Goal: Task Accomplishment & Management: Manage account settings

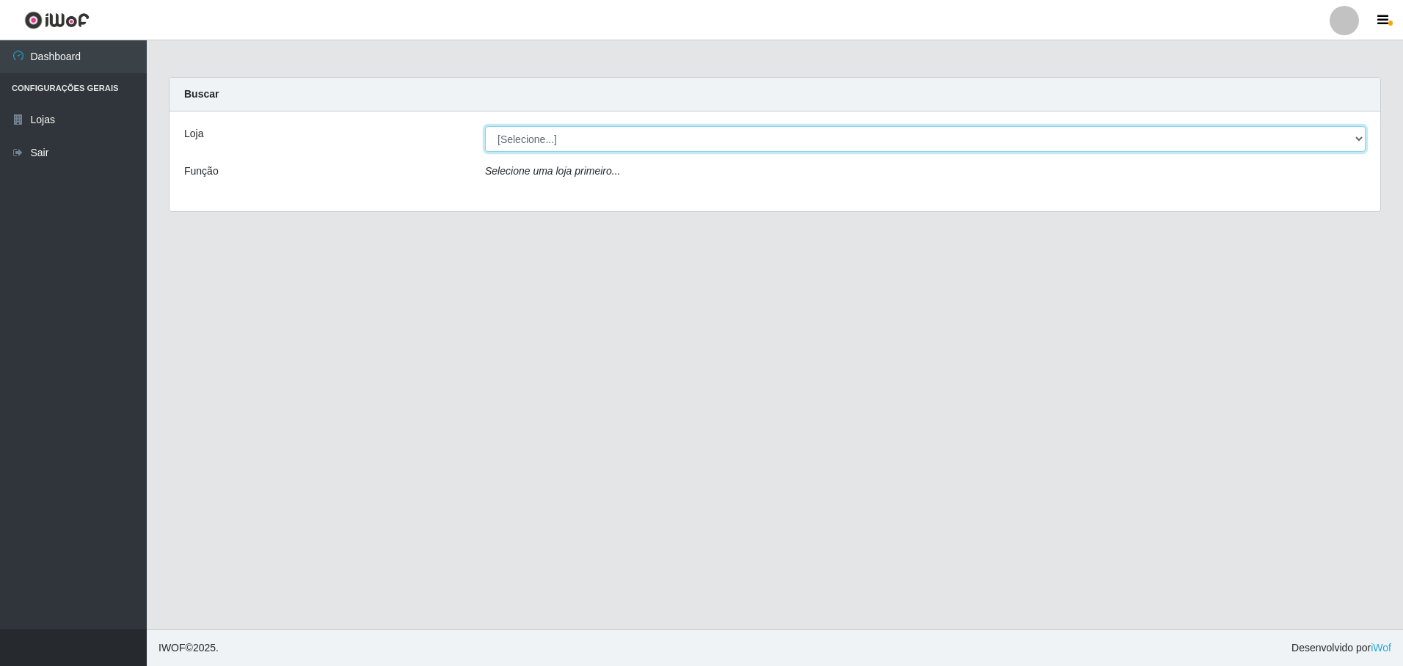
click at [508, 144] on select "[Selecione...] Extrabom - Loja 05 [GEOGRAPHIC_DATA]" at bounding box center [925, 139] width 881 height 26
select select "494"
click at [485, 126] on select "[Selecione...] Extrabom - Loja 05 [GEOGRAPHIC_DATA]" at bounding box center [925, 139] width 881 height 26
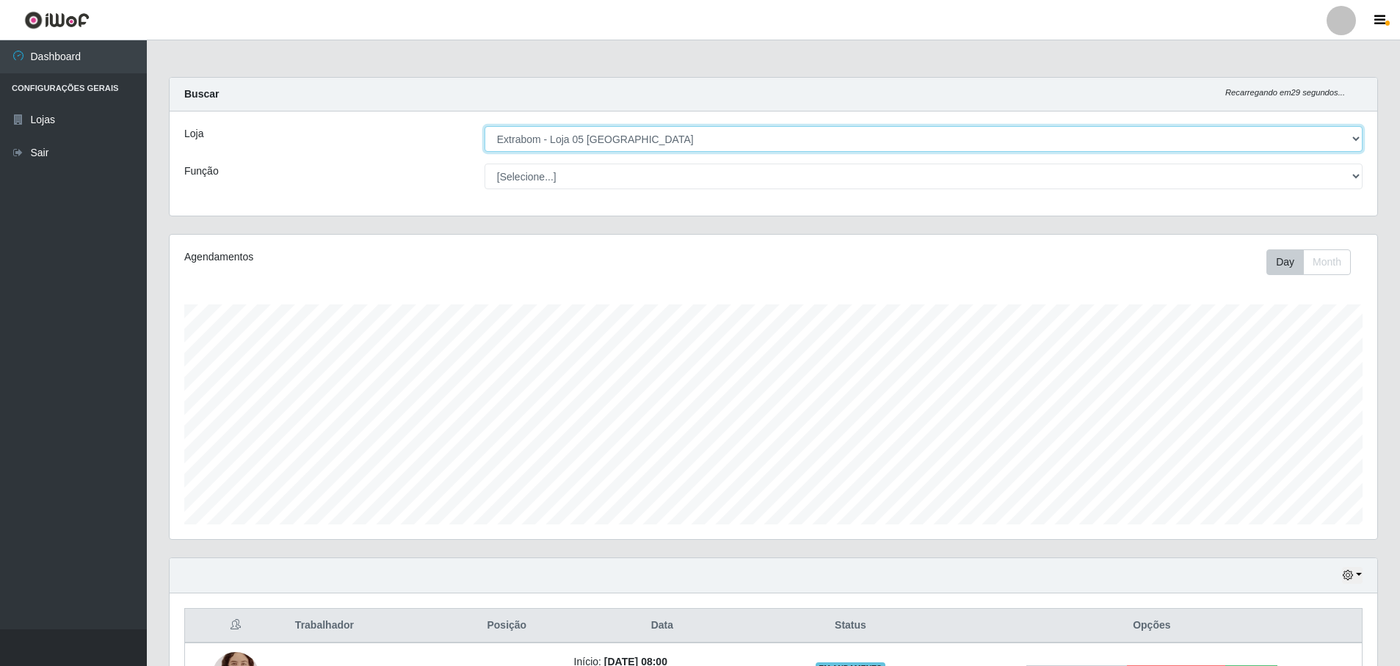
scroll to position [305, 1207]
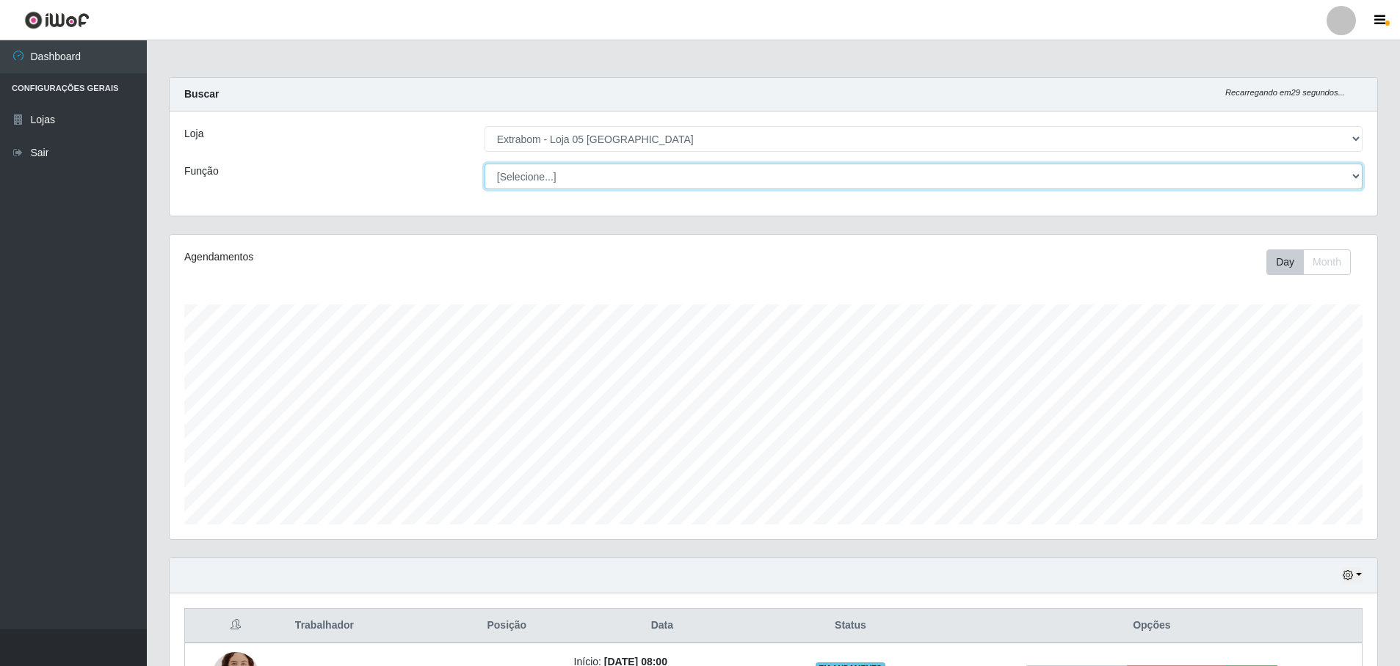
click at [558, 183] on select "[Selecione...] Repositor Repositor + Repositor ++" at bounding box center [923, 177] width 878 height 26
click at [425, 193] on div "Loja [Selecione...] Extrabom - Loja 05 Jardim Camburi Função [Selecione...] Rep…" at bounding box center [773, 164] width 1207 height 104
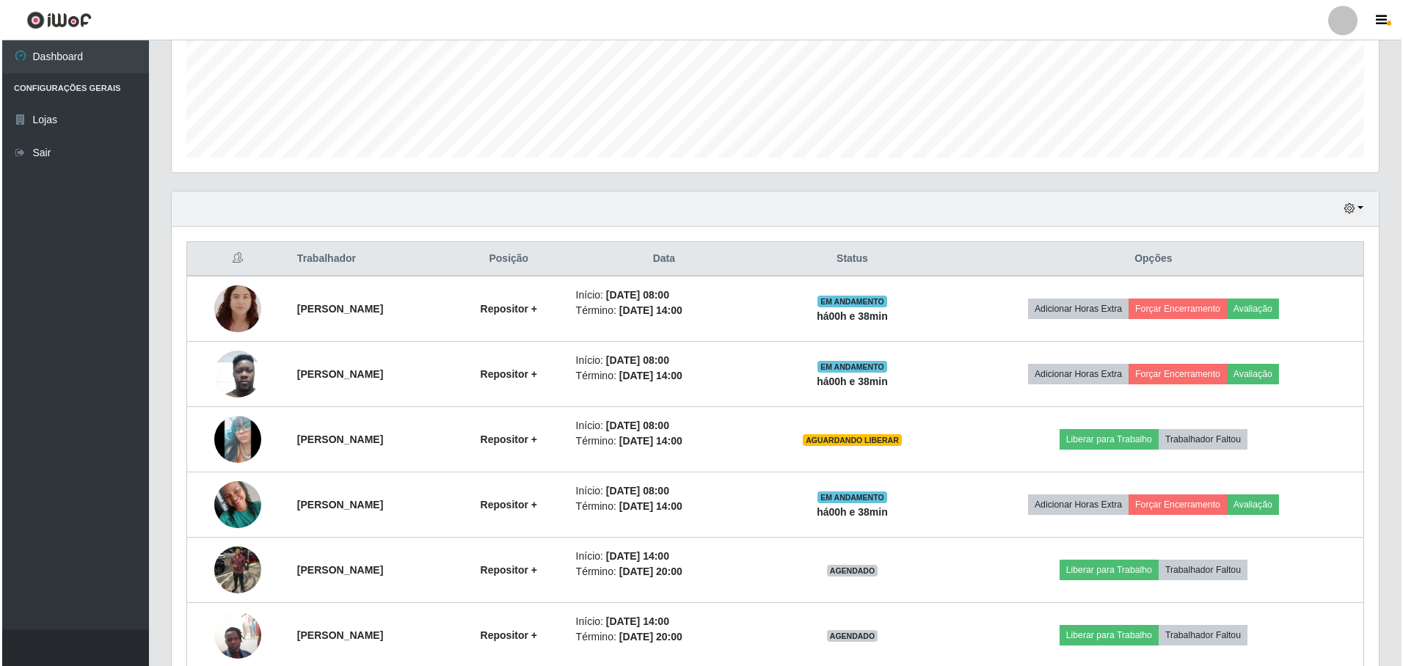
scroll to position [439, 0]
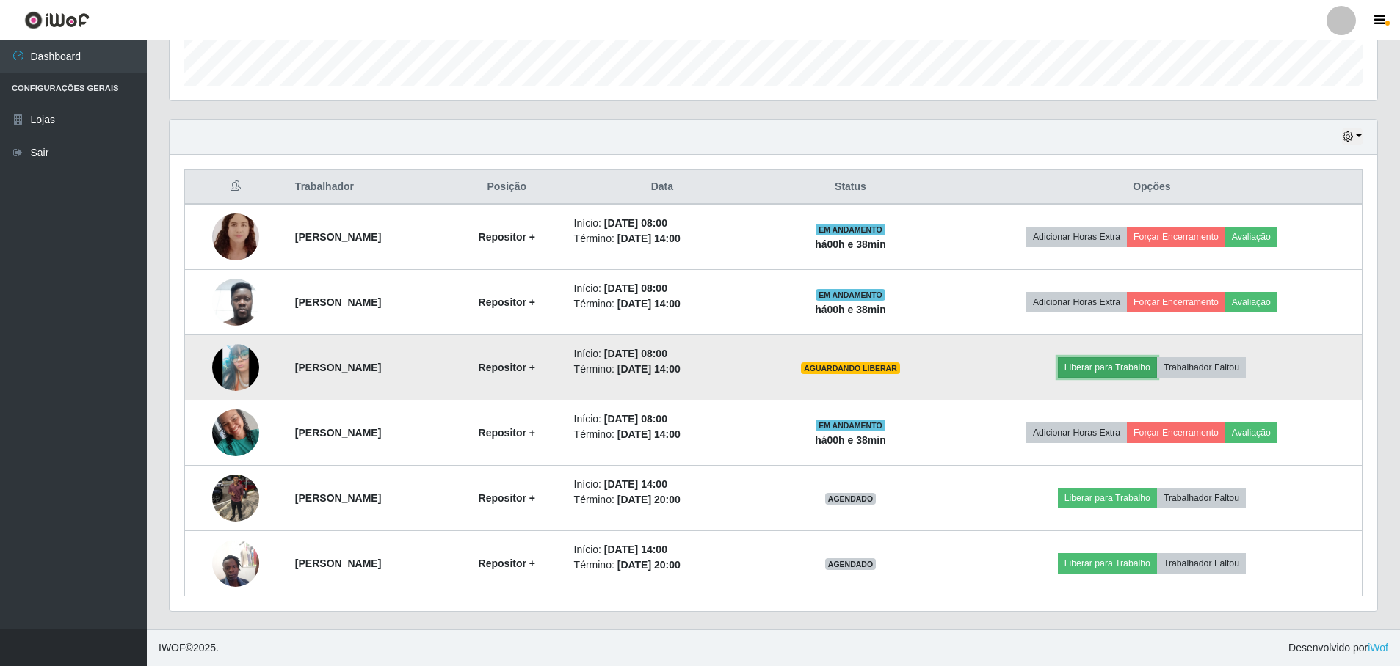
click at [1096, 370] on button "Liberar para Trabalho" at bounding box center [1107, 367] width 99 height 21
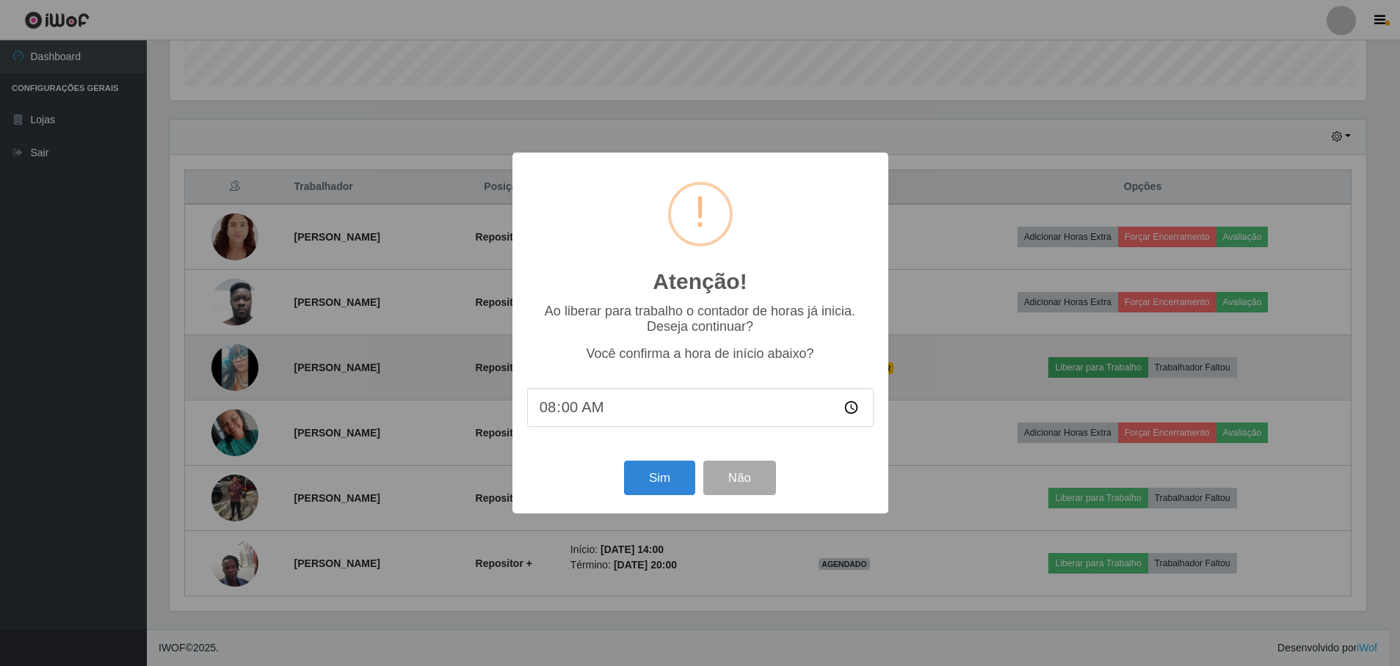
scroll to position [305, 1200]
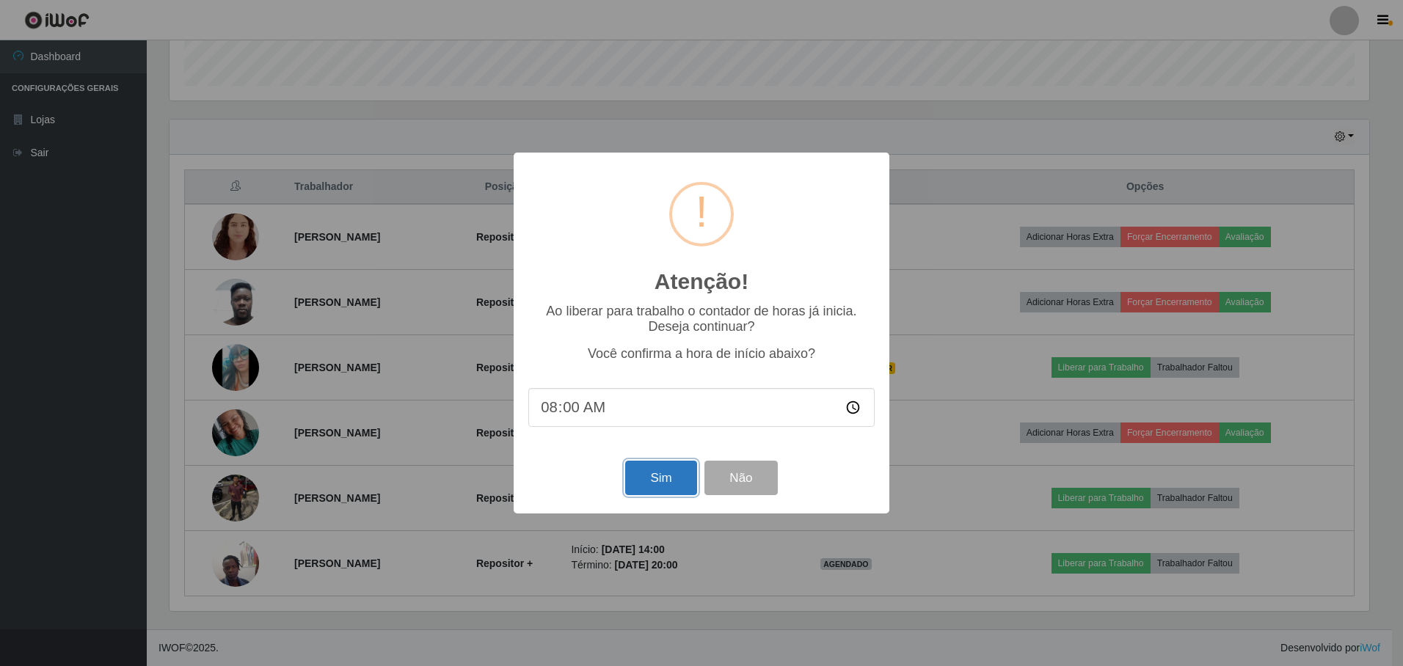
click at [675, 484] on button "Sim" at bounding box center [660, 478] width 71 height 34
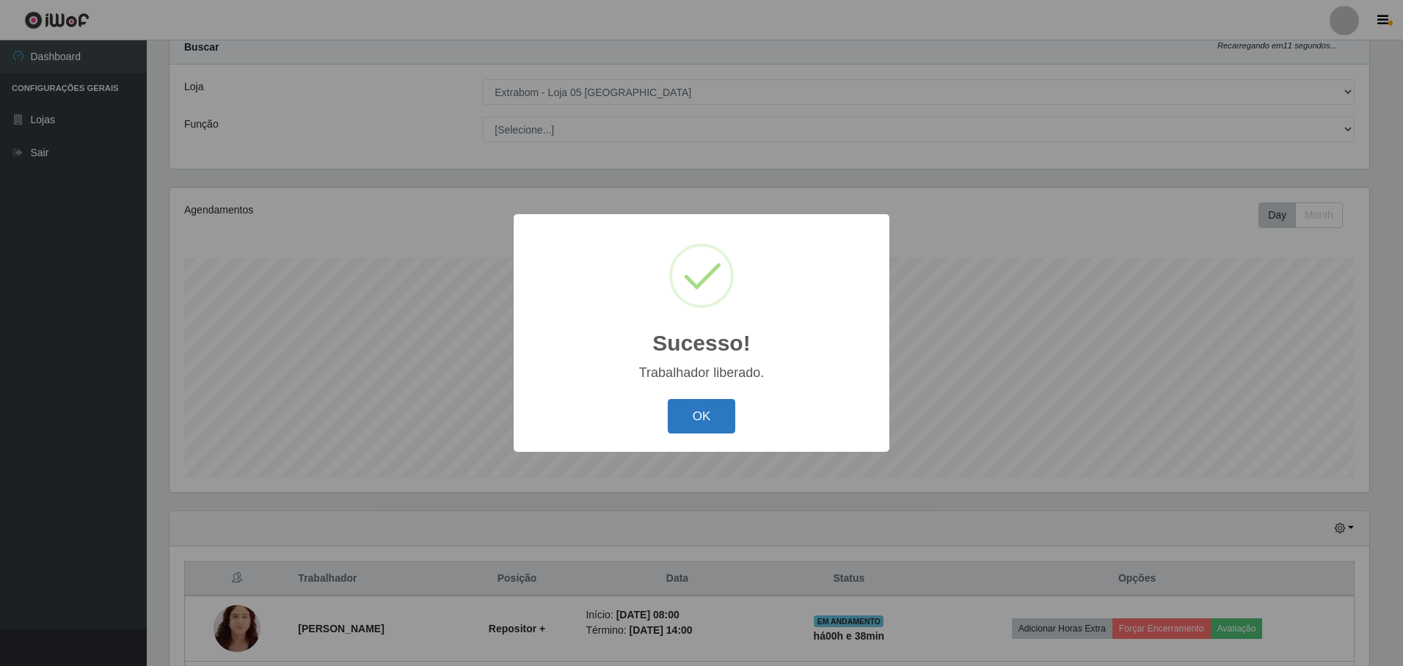
click at [717, 407] on button "OK" at bounding box center [702, 416] width 68 height 34
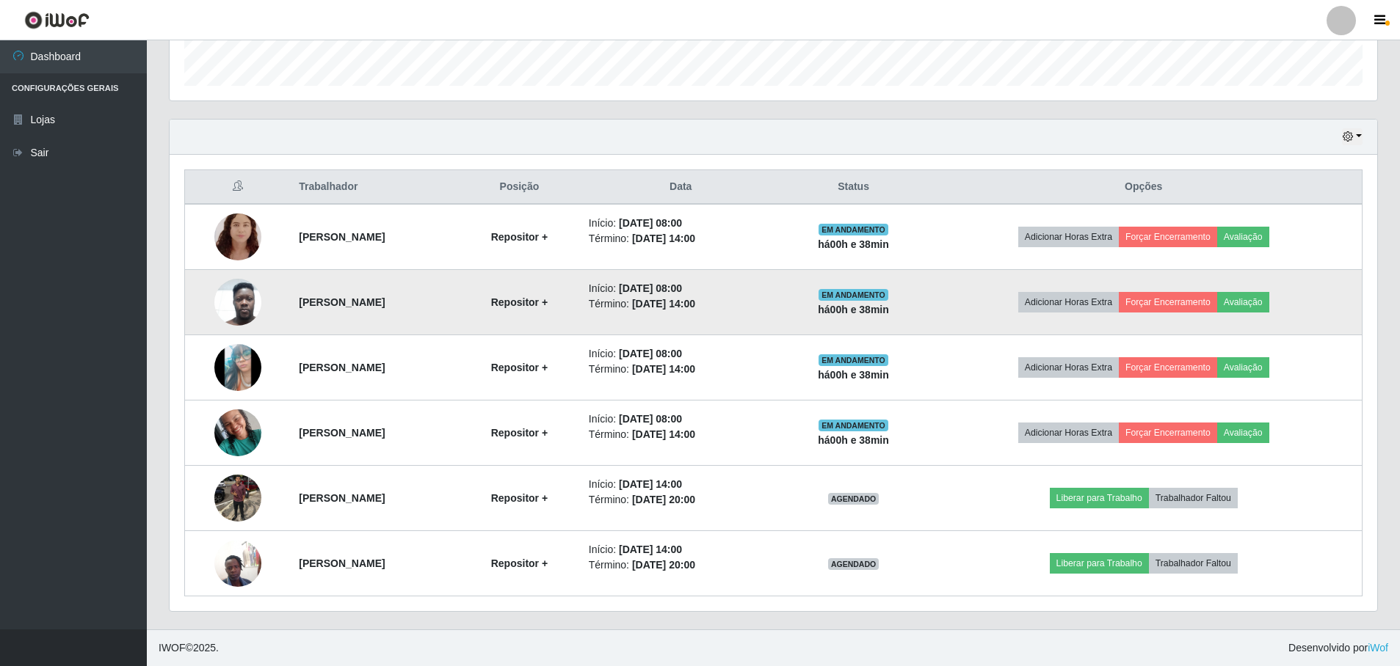
scroll to position [72, 0]
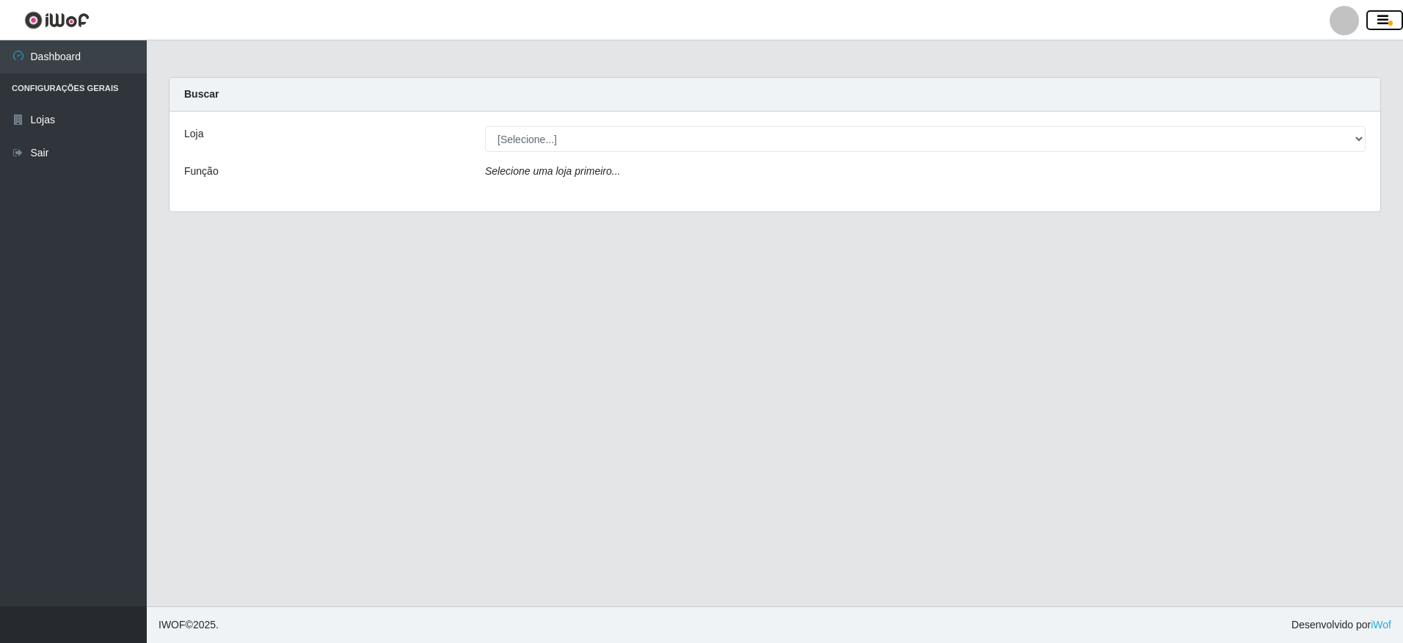
click at [1387, 20] on icon "button" at bounding box center [1383, 20] width 11 height 13
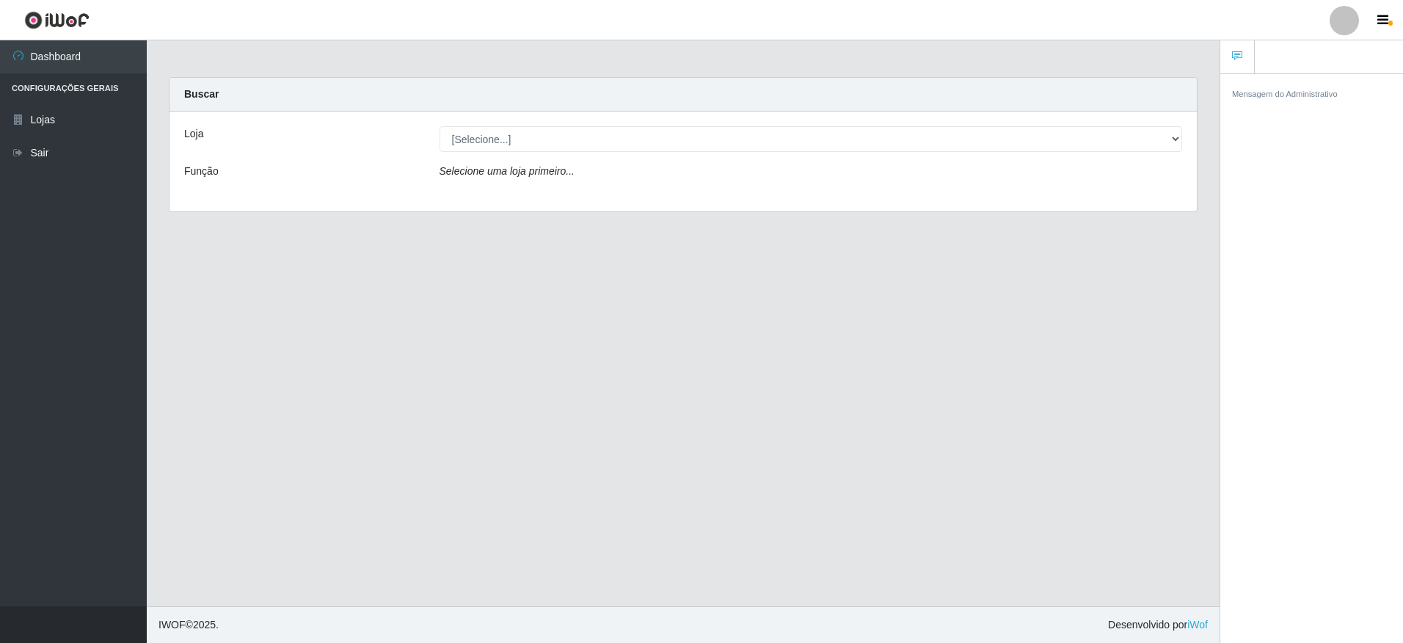
click at [51, 89] on li "Configurações Gerais" at bounding box center [73, 88] width 147 height 30
click at [1387, 29] on button "button" at bounding box center [1385, 20] width 37 height 21
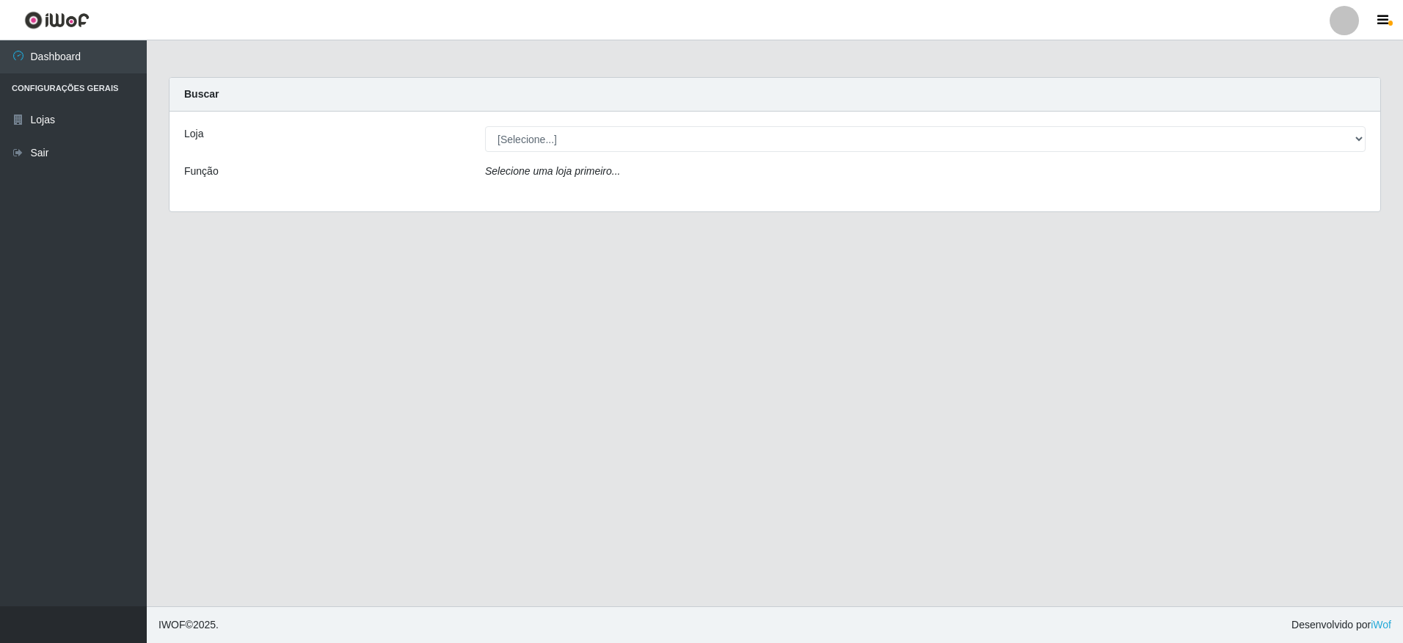
click at [1342, 22] on div at bounding box center [1344, 20] width 29 height 29
click at [1346, 94] on button "Alterar Senha" at bounding box center [1316, 83] width 132 height 31
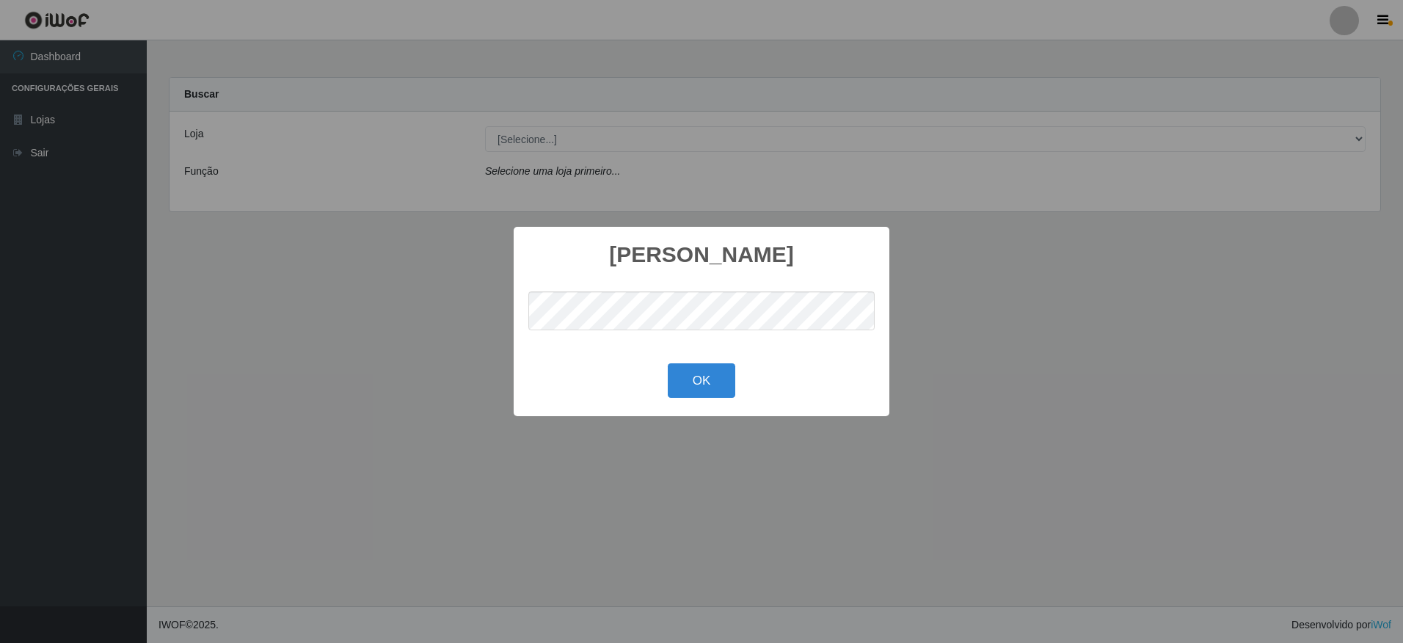
click at [582, 279] on div at bounding box center [701, 311] width 346 height 69
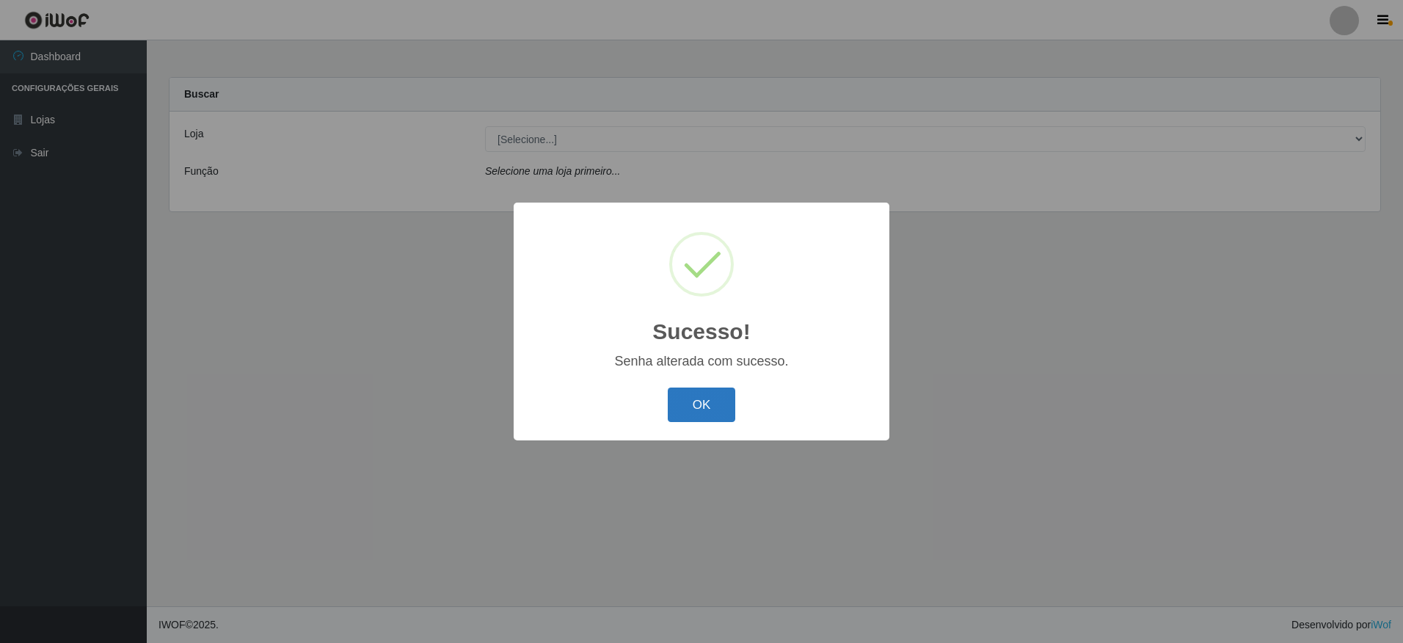
drag, startPoint x: 701, startPoint y: 402, endPoint x: 710, endPoint y: 399, distance: 9.5
click at [707, 399] on button "OK" at bounding box center [702, 405] width 68 height 34
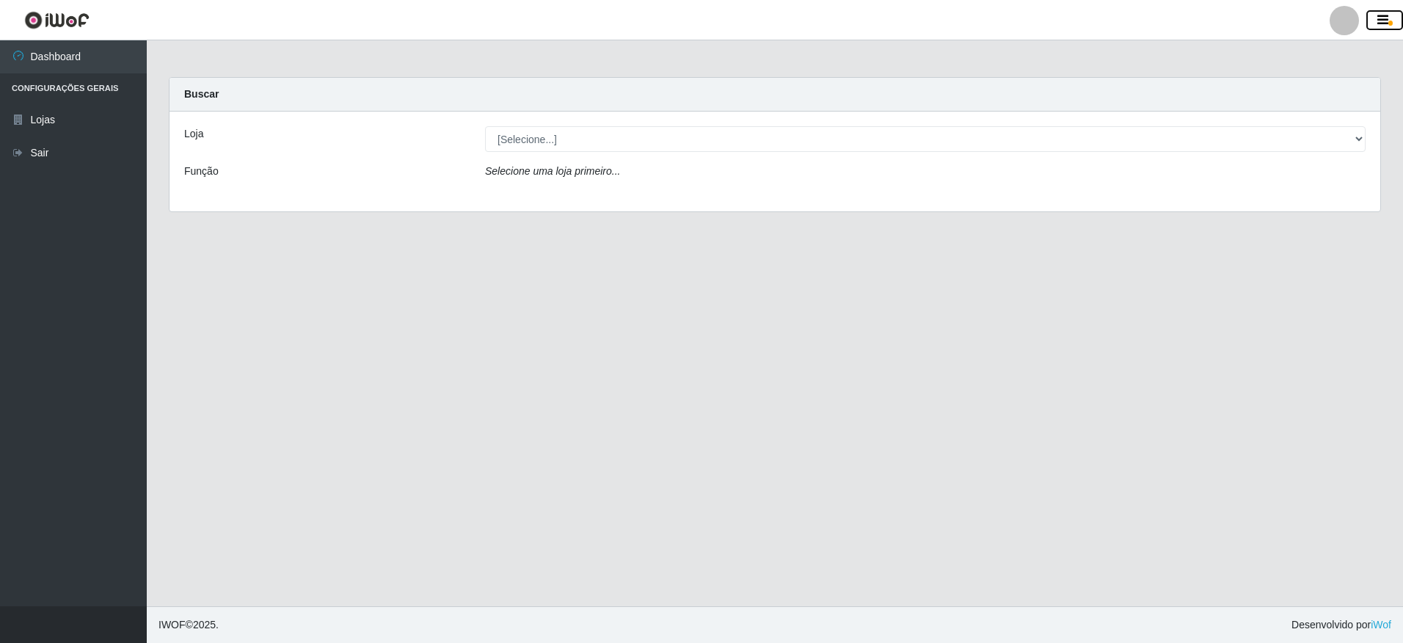
drag, startPoint x: 1388, startPoint y: 18, endPoint x: 1387, endPoint y: 26, distance: 8.1
click at [1388, 18] on icon "button" at bounding box center [1383, 20] width 11 height 13
click at [1378, 10] on button "button" at bounding box center [1385, 20] width 37 height 21
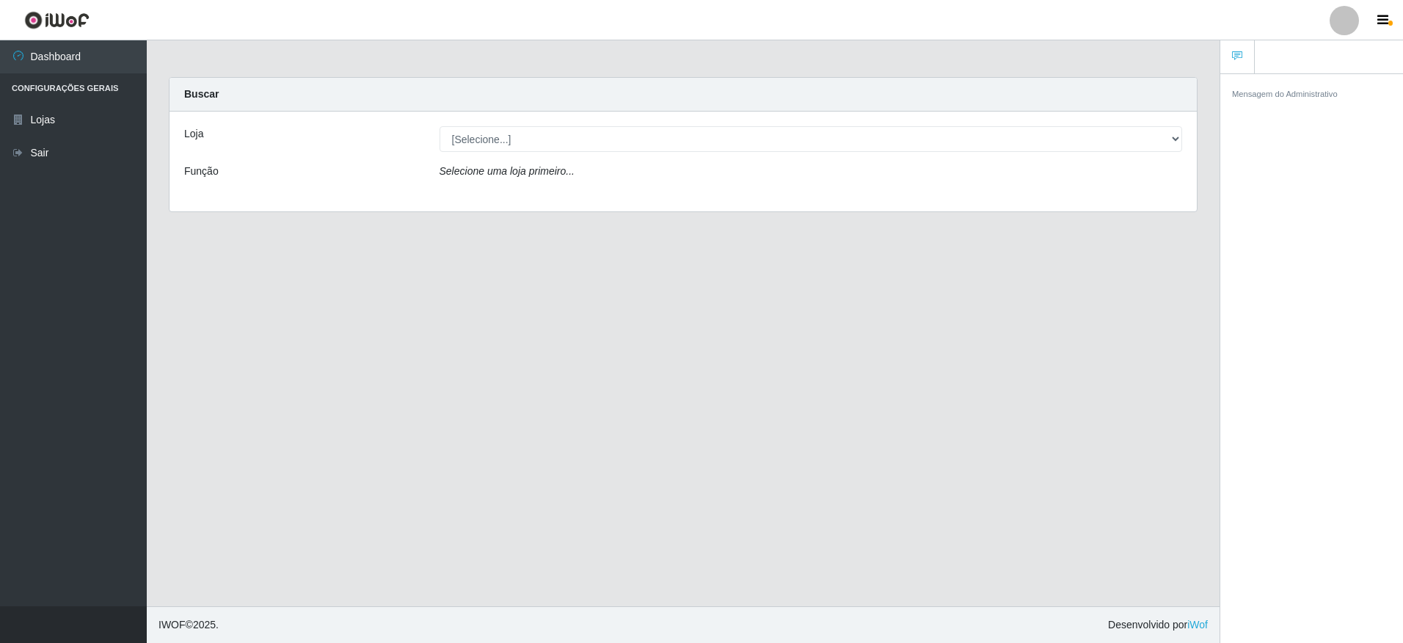
click at [1349, 23] on div at bounding box center [1344, 20] width 29 height 29
click at [1339, 60] on button "Perfil" at bounding box center [1316, 52] width 132 height 31
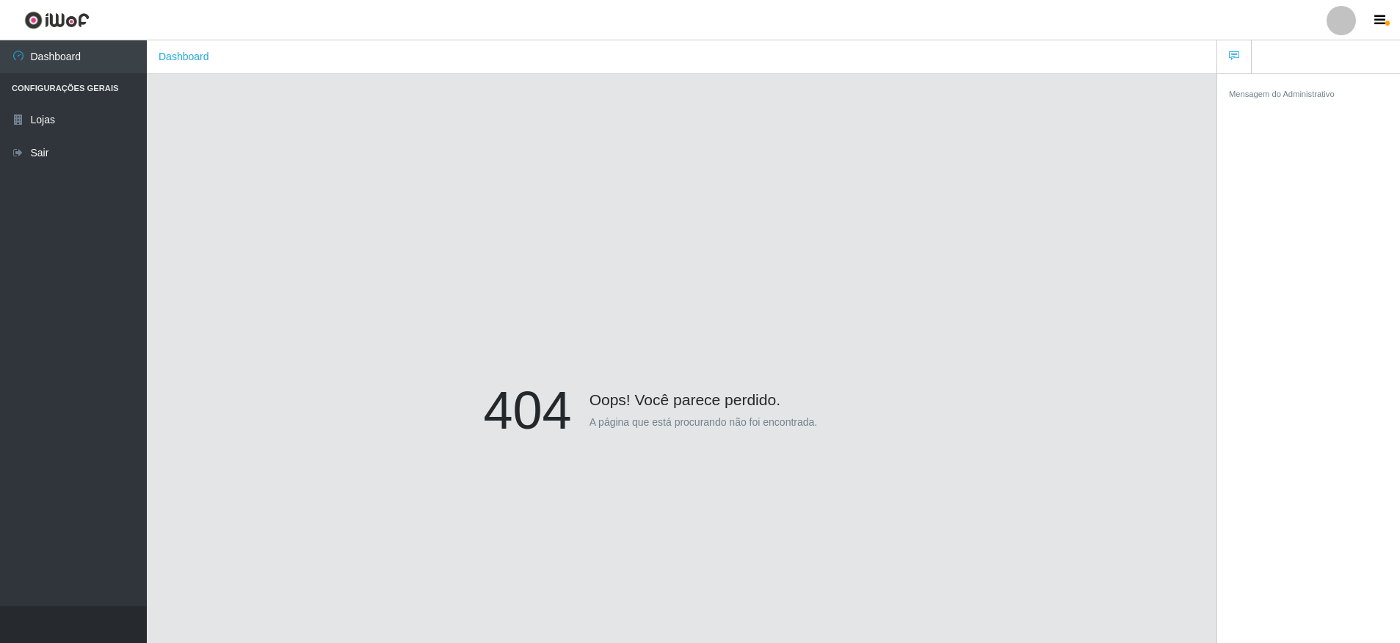
click at [1355, 17] on div at bounding box center [1340, 20] width 29 height 29
click at [1315, 81] on button "Alterar Senha" at bounding box center [1312, 83] width 132 height 31
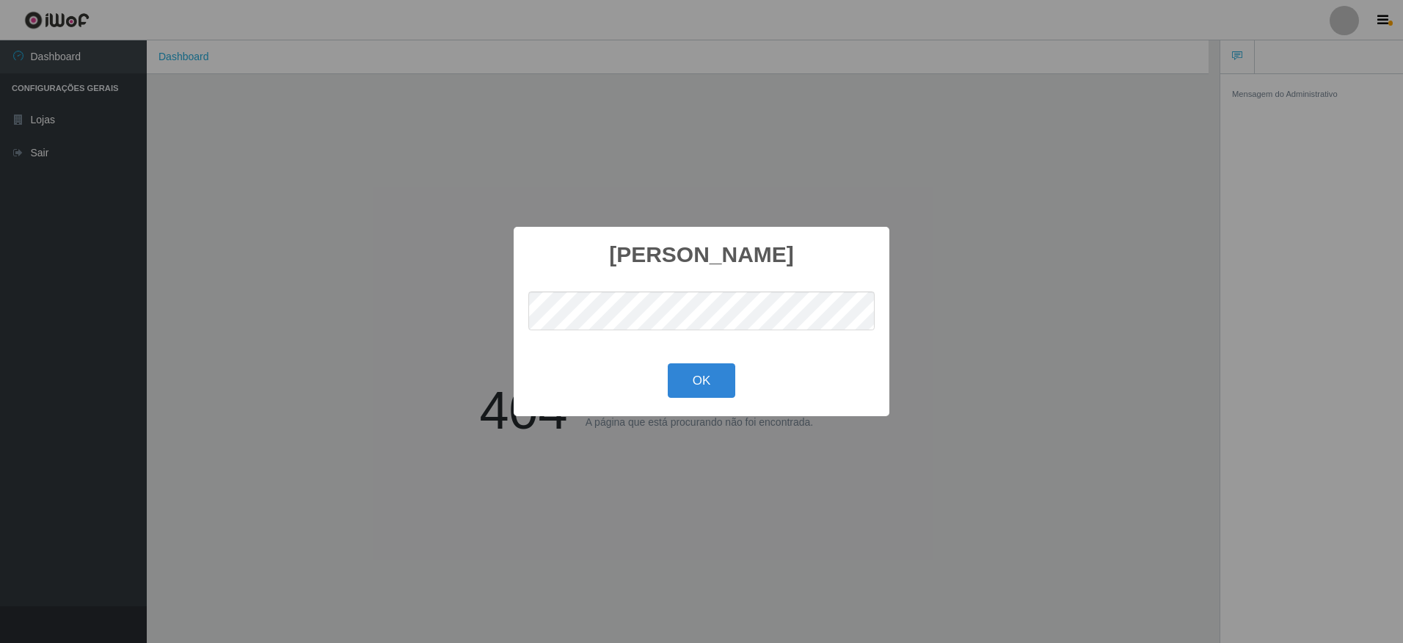
click at [773, 177] on div "Alterar senha × OK Cancel" at bounding box center [701, 321] width 1403 height 643
